Goal: Information Seeking & Learning: Learn about a topic

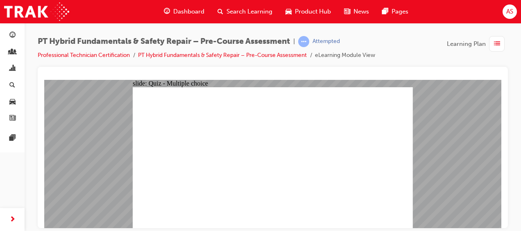
drag, startPoint x: 332, startPoint y: 155, endPoint x: 114, endPoint y: 57, distance: 238.9
click at [114, 79] on html "​70%​ slide: Quiz - Multiple choice Oval 1 Question 2 What is the one-hand rule…" at bounding box center [272, 153] width 457 height 148
click at [234, 54] on link "PT Hybrid Fundamentals & Safety Repair – Pre-Course Assessment" at bounding box center [222, 55] width 169 height 7
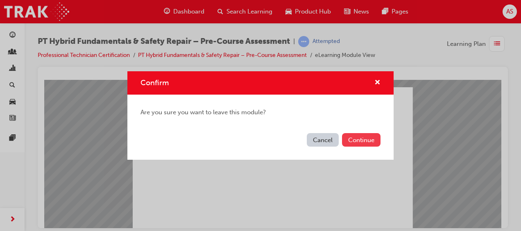
click at [358, 144] on button "Continue" at bounding box center [361, 140] width 38 height 14
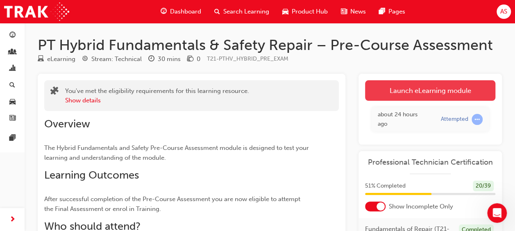
click at [384, 87] on link "Launch eLearning module" at bounding box center [430, 90] width 130 height 20
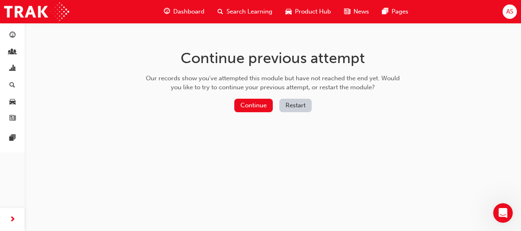
click at [297, 102] on button "Restart" at bounding box center [295, 106] width 32 height 14
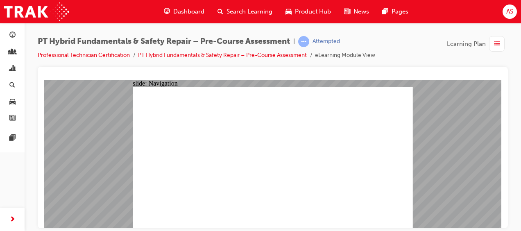
radio input "true"
drag, startPoint x: 240, startPoint y: 220, endPoint x: 235, endPoint y: 213, distance: 8.8
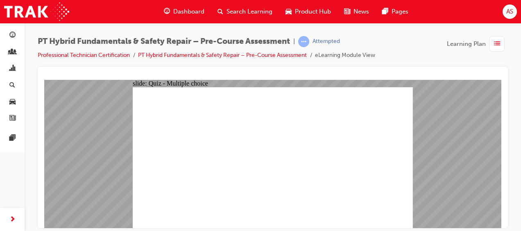
radio input "true"
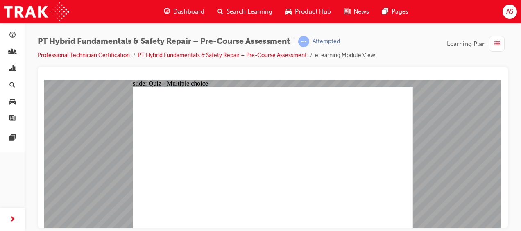
radio input "true"
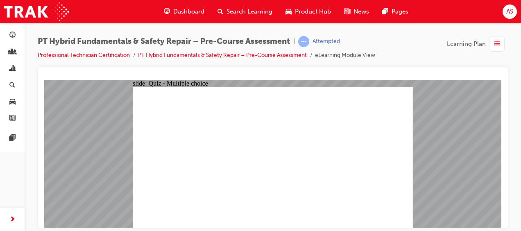
checkbox input "true"
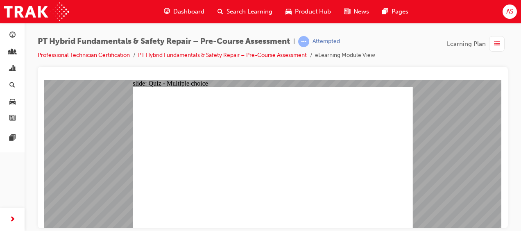
checkbox input "true"
radio input "true"
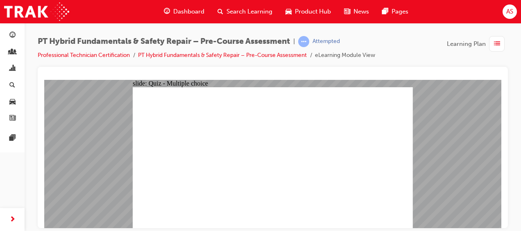
radio input "true"
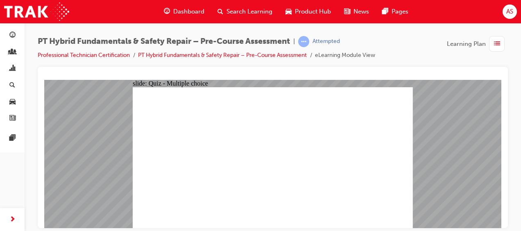
radio input "true"
